Goal: Navigation & Orientation: Find specific page/section

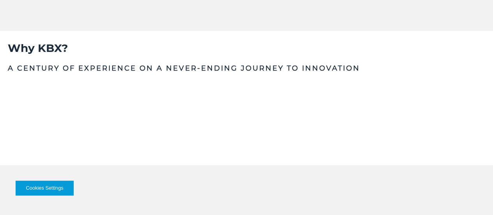
scroll to position [312, 0]
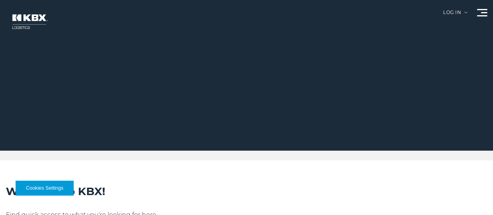
click at [0, 0] on link "Our Solutions" at bounding box center [0, 0] width 0 height 0
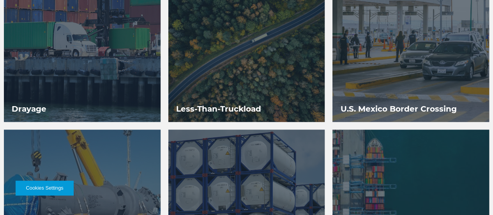
scroll to position [702, 0]
